Goal: Task Accomplishment & Management: Complete application form

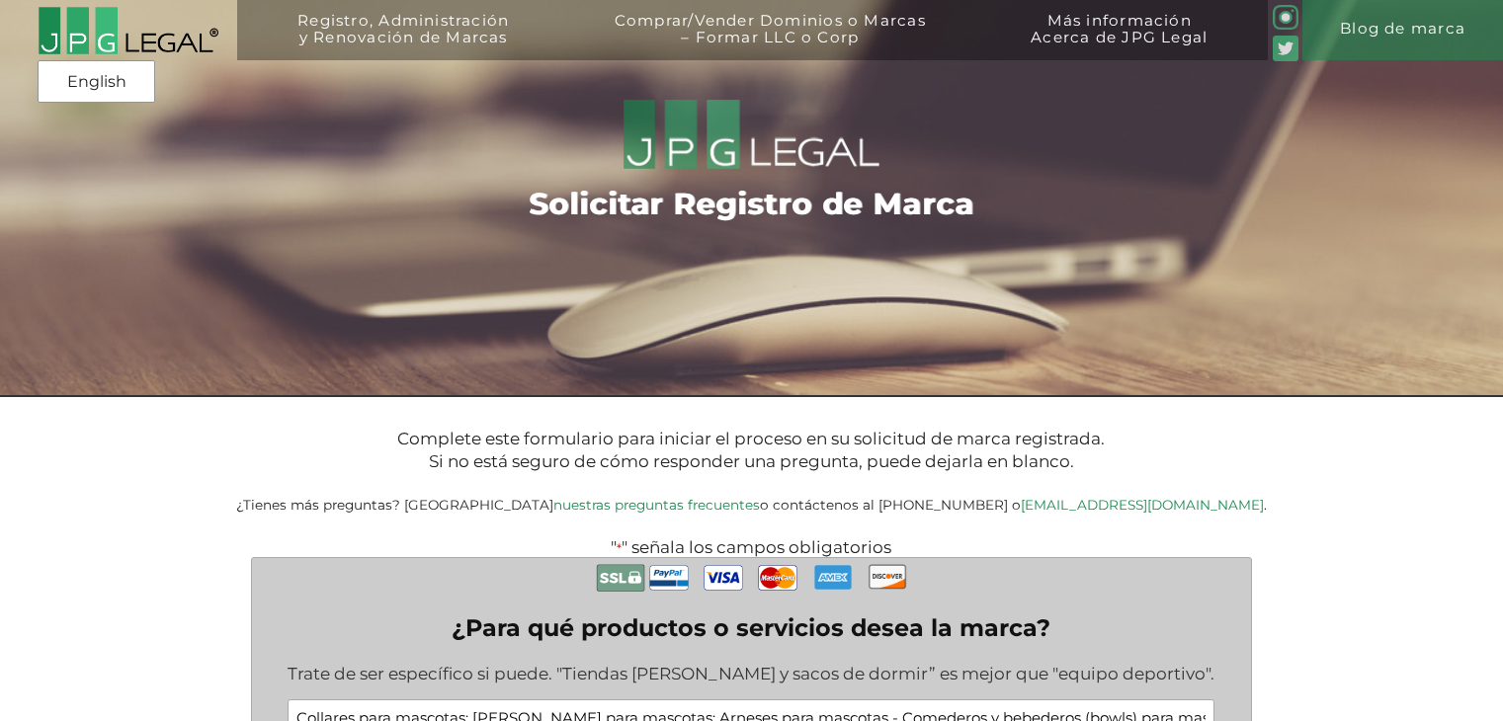
select select "Argentina"
select select "Estados Unidos"
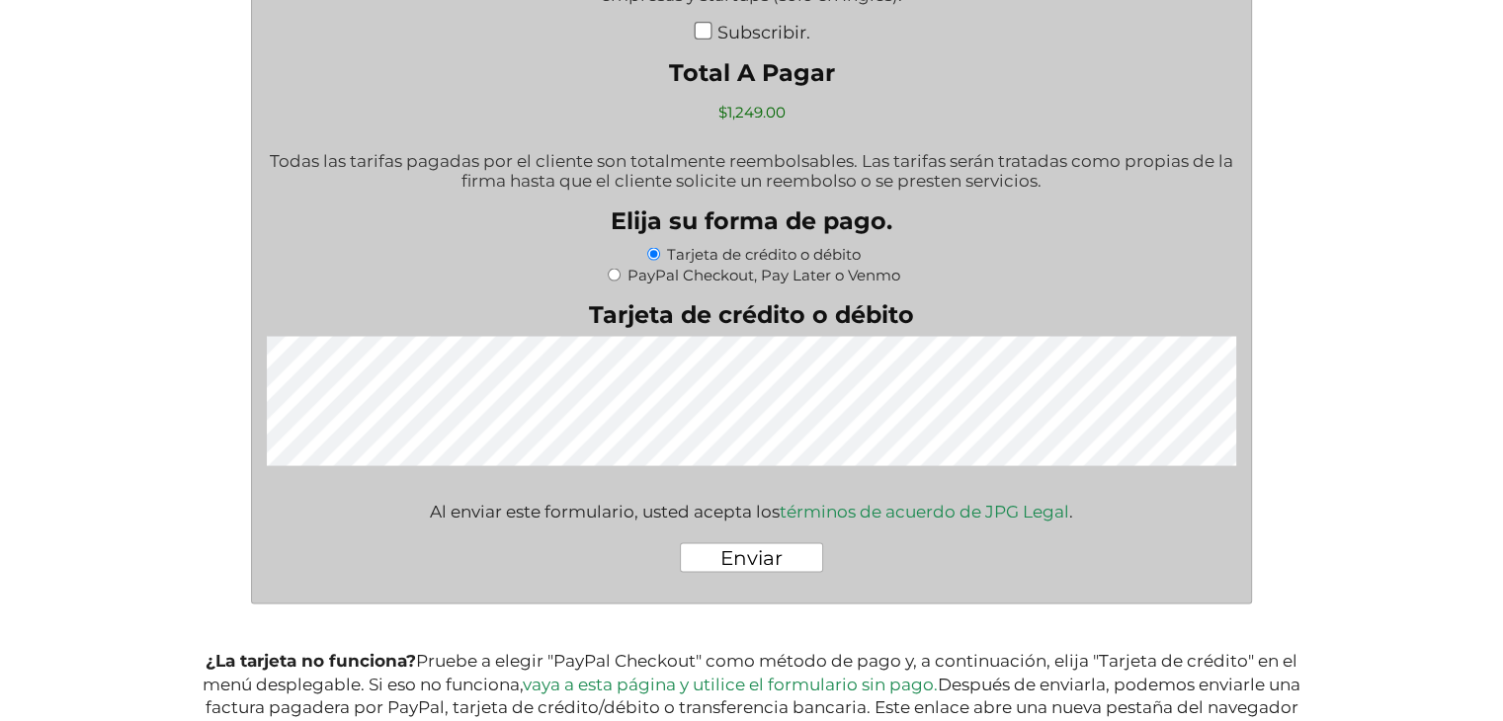
click at [777, 571] on input "Enviar" at bounding box center [751, 558] width 143 height 30
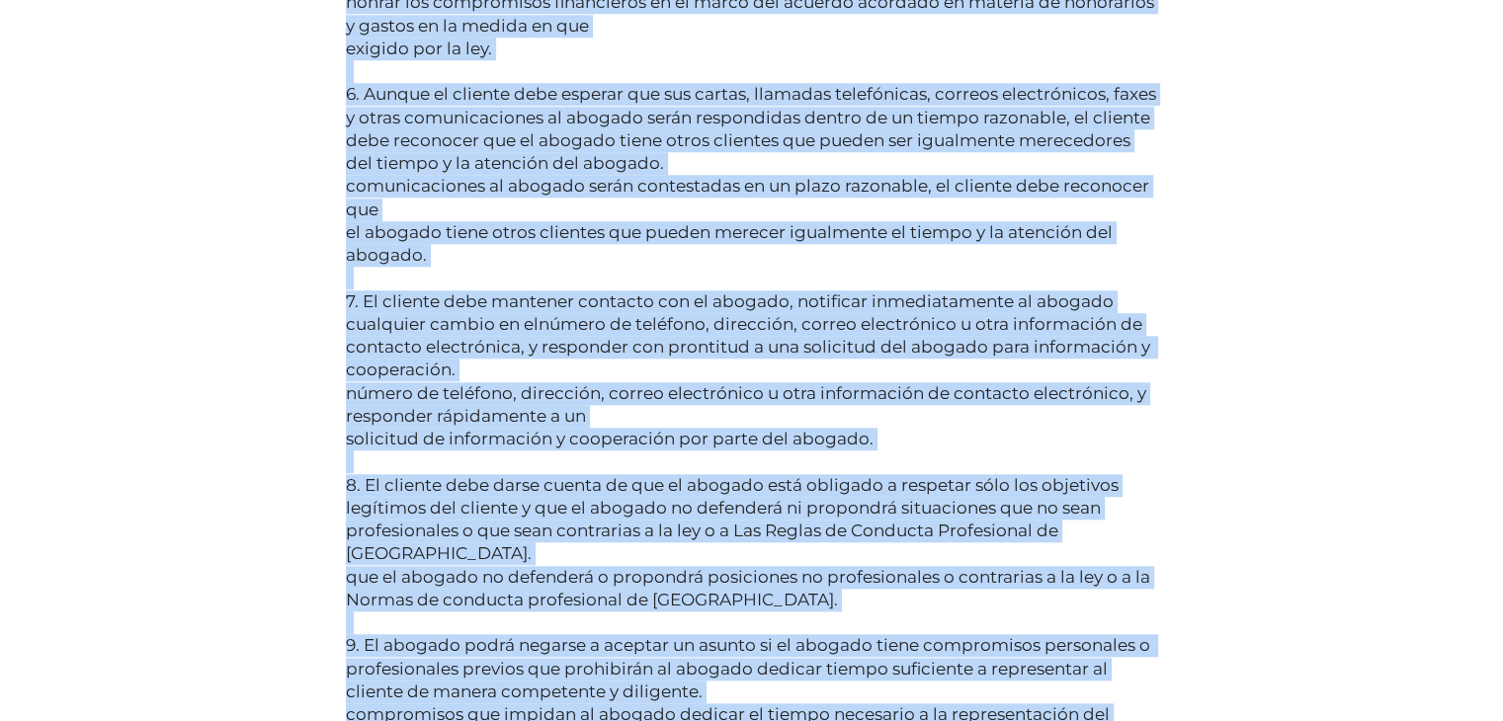
scroll to position [9598, 0]
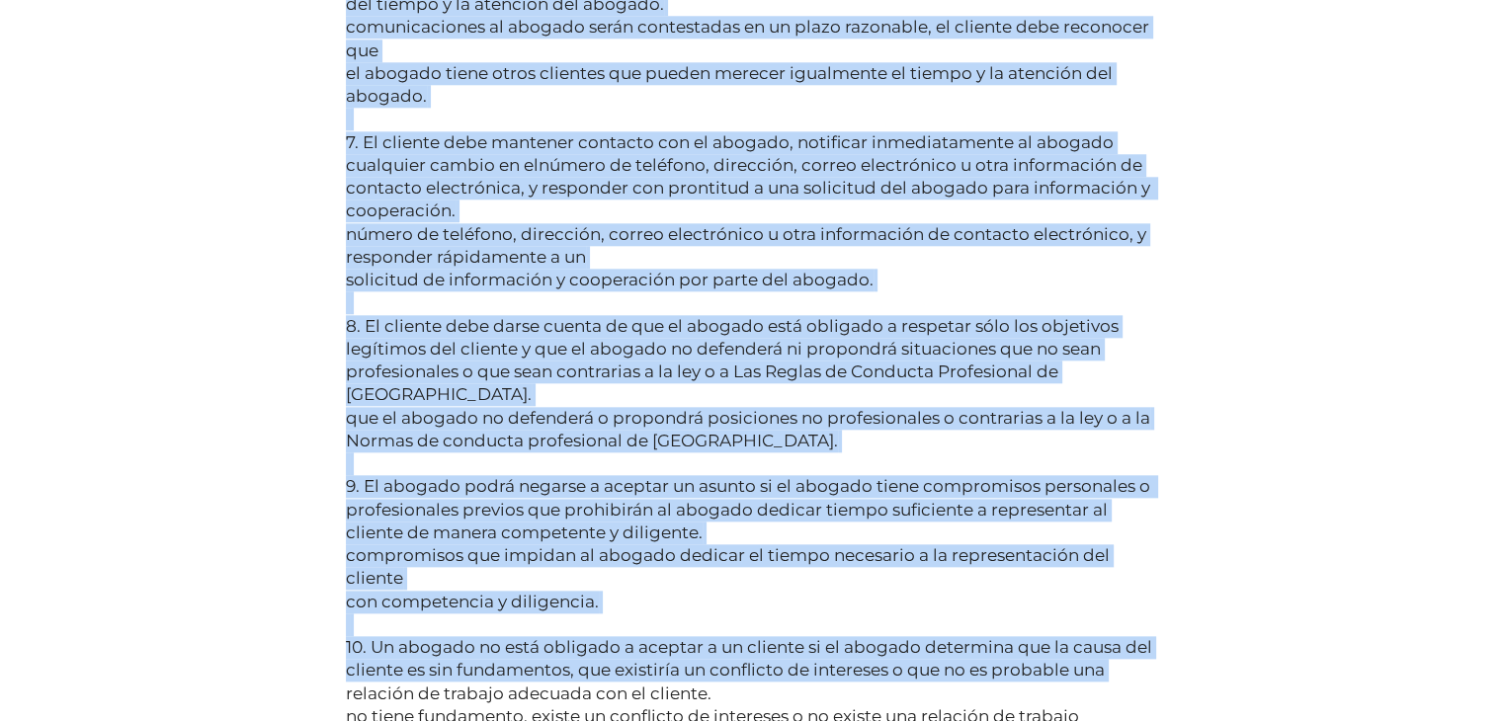
drag, startPoint x: 644, startPoint y: 370, endPoint x: 1173, endPoint y: 707, distance: 626.9
copy div "Términos de Acuerdo Los siguientes términos son acordados entre usted (el "clie…"
